Goal: Transaction & Acquisition: Purchase product/service

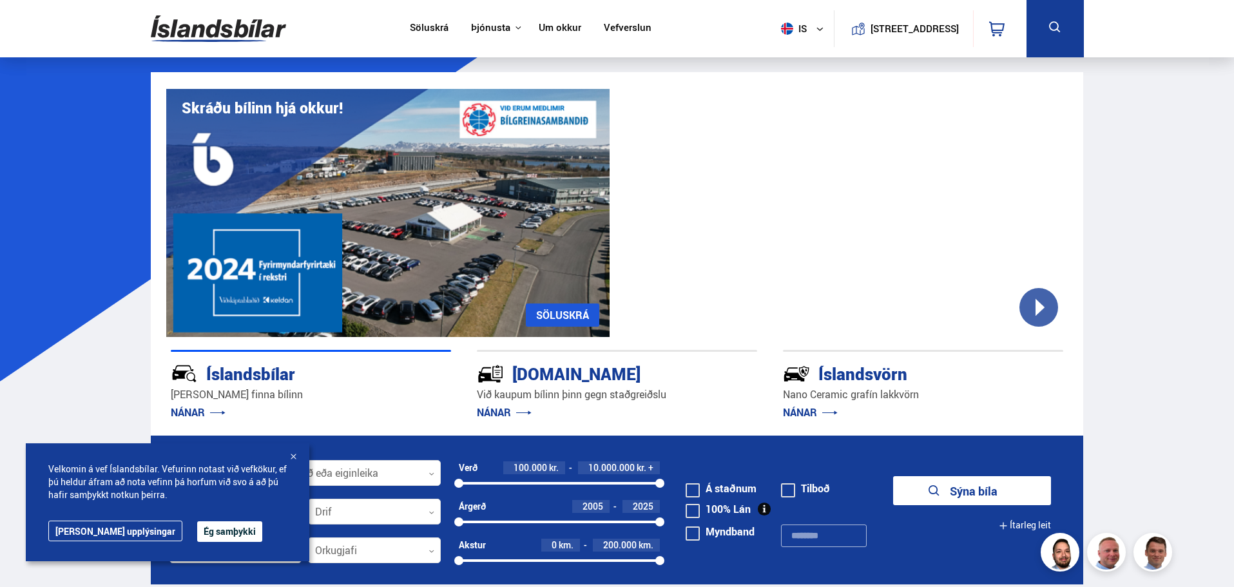
click at [295, 457] on div at bounding box center [293, 457] width 13 height 13
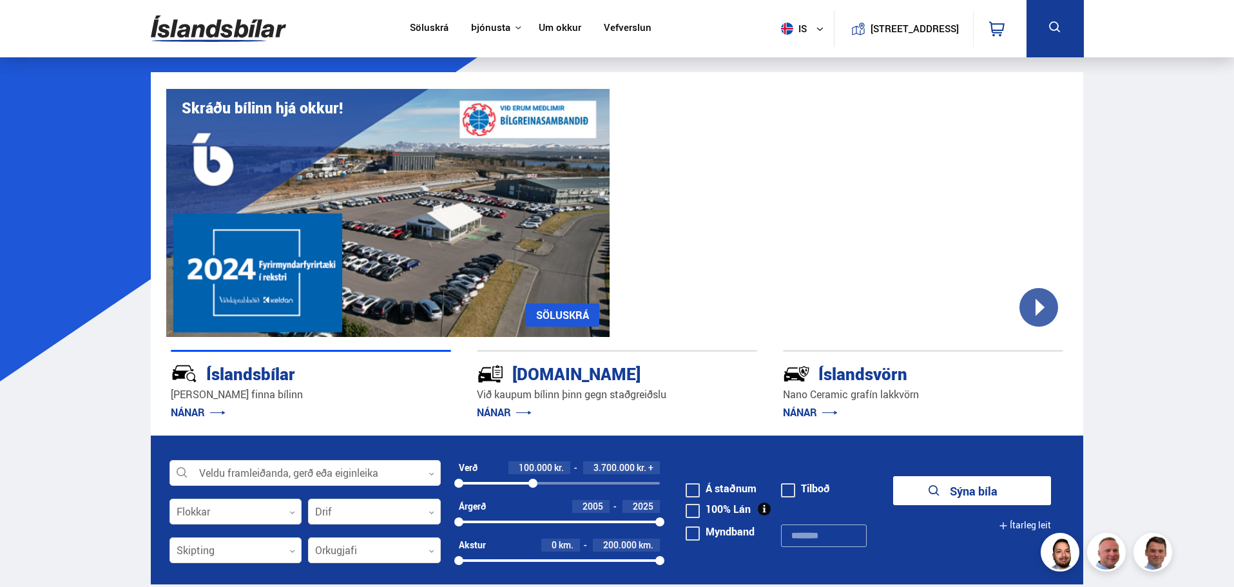
drag, startPoint x: 662, startPoint y: 480, endPoint x: 533, endPoint y: 487, distance: 129.2
click at [533, 487] on div at bounding box center [533, 483] width 9 height 9
drag, startPoint x: 460, startPoint y: 522, endPoint x: 589, endPoint y: 527, distance: 129.0
click at [589, 527] on div "2018 2025" at bounding box center [560, 522] width 202 height 12
click at [529, 485] on div at bounding box center [528, 483] width 9 height 9
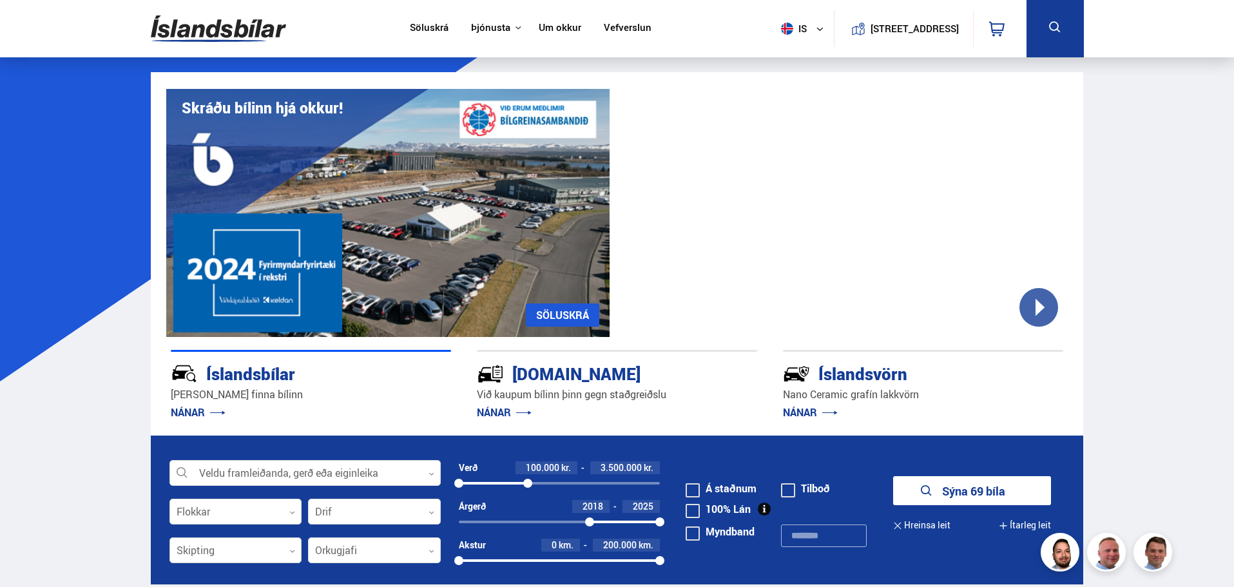
click at [269, 554] on div at bounding box center [236, 551] width 133 height 26
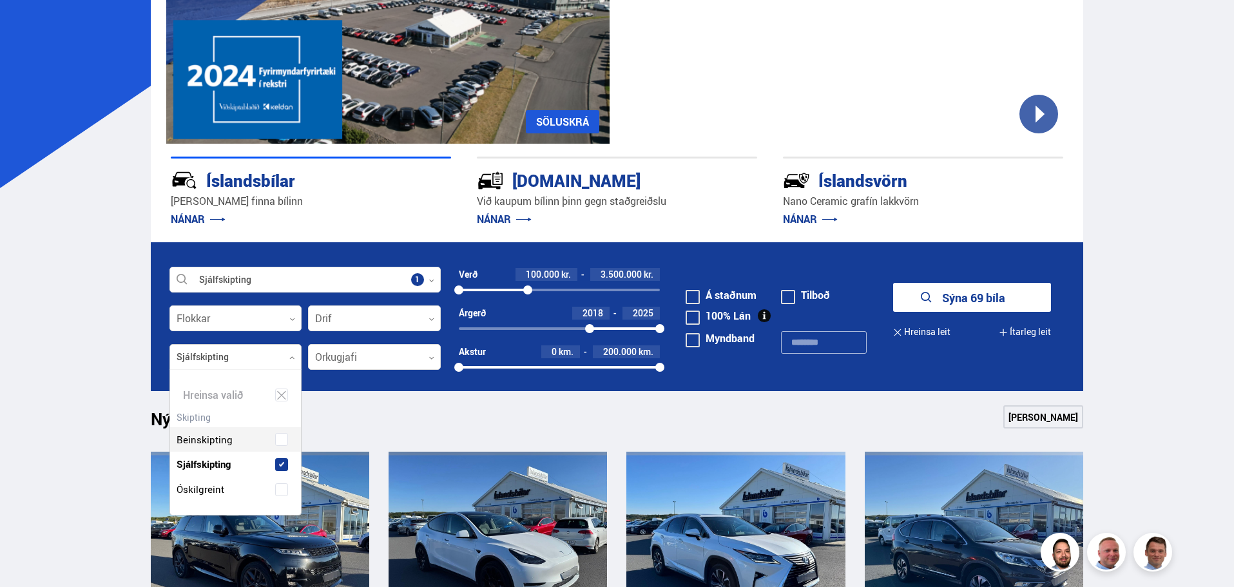
scroll to position [145, 131]
click at [223, 439] on div "Beinskipting Sjálfskipting Óskilgreint" at bounding box center [236, 455] width 132 height 94
click at [386, 360] on div at bounding box center [374, 358] width 133 height 26
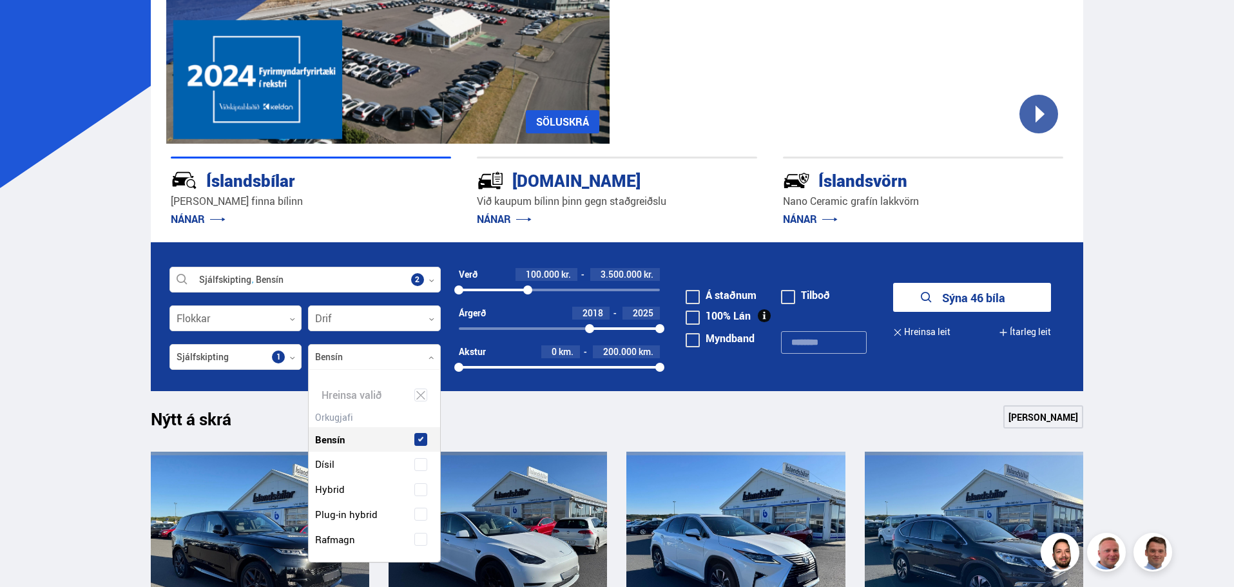
scroll to position [192, 128]
click at [350, 416] on div "Bensín" at bounding box center [375, 430] width 132 height 44
click at [361, 467] on label "Dísil" at bounding box center [363, 464] width 102 height 19
click at [975, 297] on button "Sýna 25 bíla" at bounding box center [972, 297] width 158 height 29
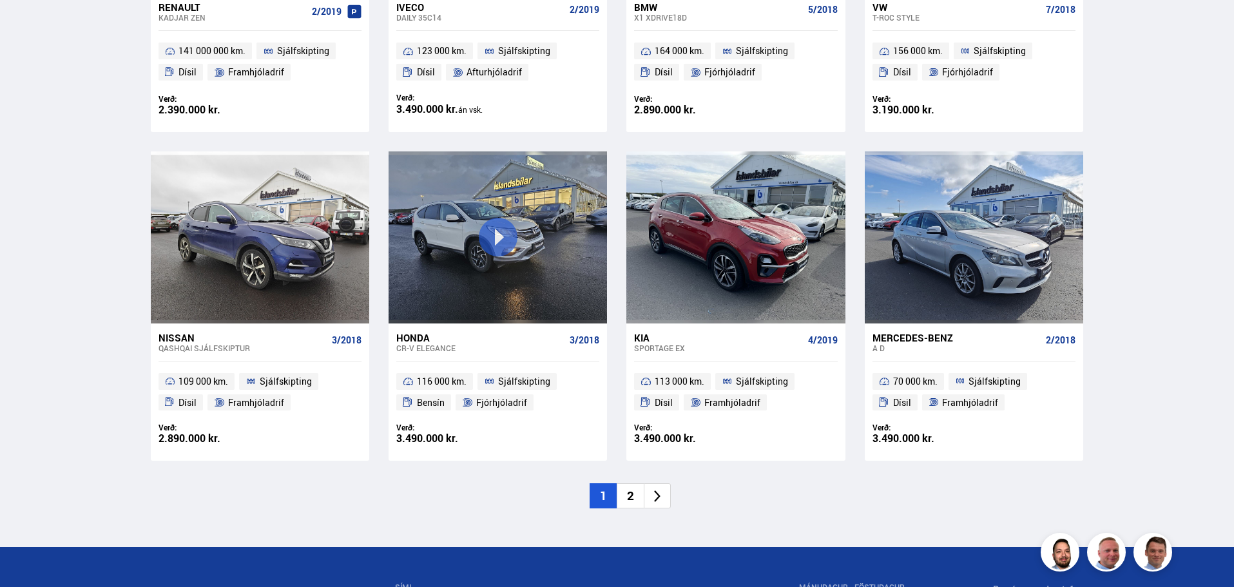
scroll to position [1982, 0]
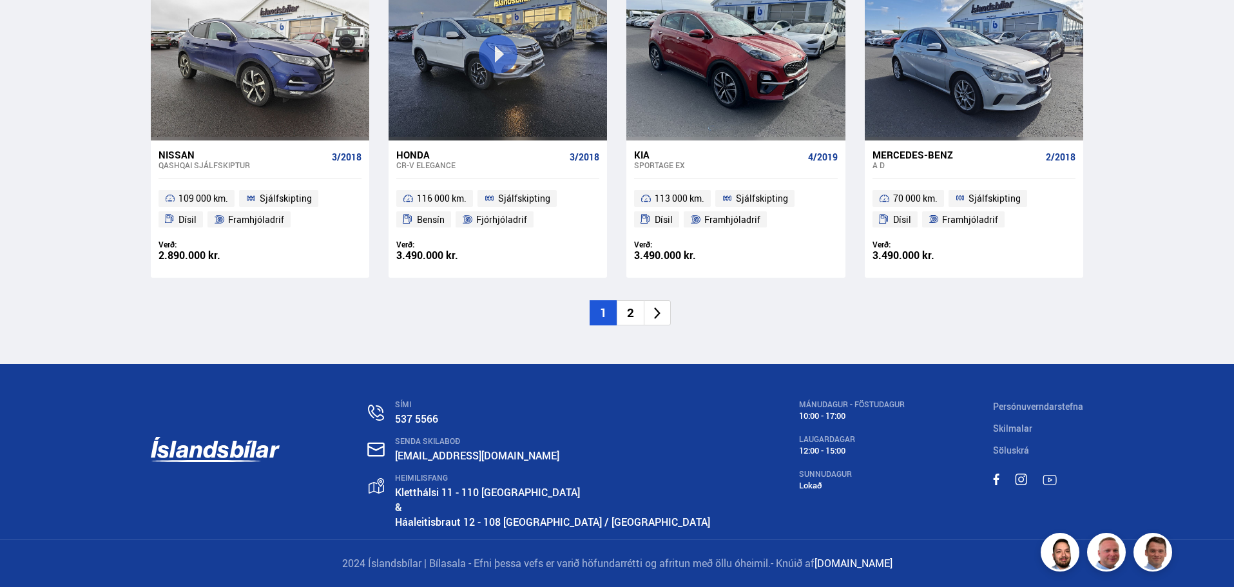
click at [628, 311] on li "2" at bounding box center [630, 312] width 27 height 25
